Goal: Transaction & Acquisition: Purchase product/service

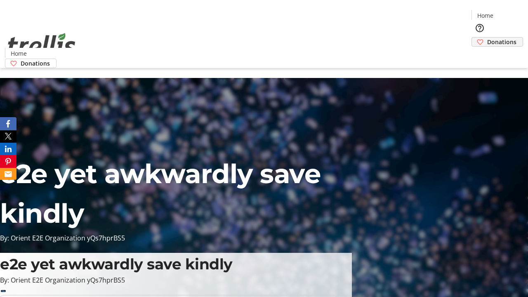
click at [487, 38] on span "Donations" at bounding box center [501, 42] width 29 height 9
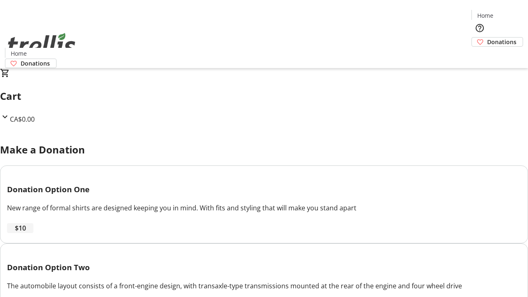
click at [26, 233] on span "$10" at bounding box center [20, 228] width 11 height 10
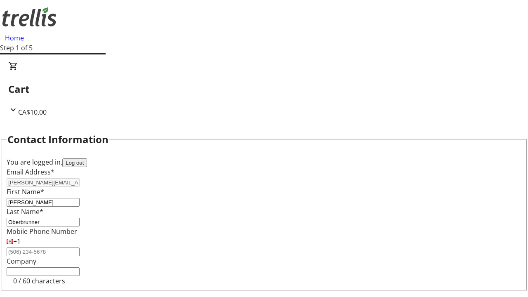
select select "BC"
select select "CA"
type input "V1Y 0C2"
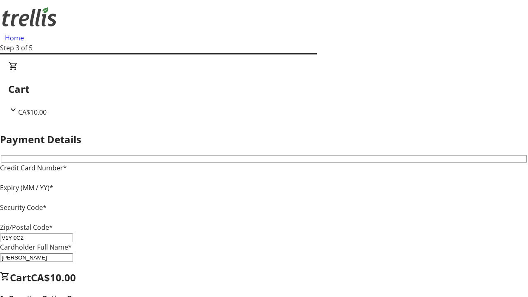
type input "V1Y 0C2"
